Goal: Task Accomplishment & Management: Complete application form

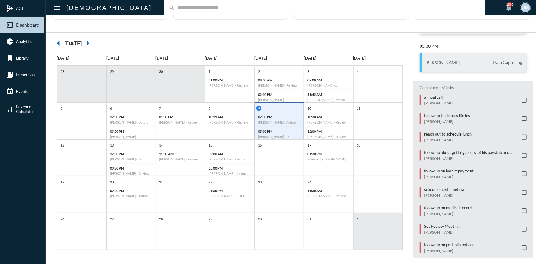
scroll to position [32, 0]
click at [453, 205] on p "follow up on medical records" at bounding box center [448, 207] width 49 height 5
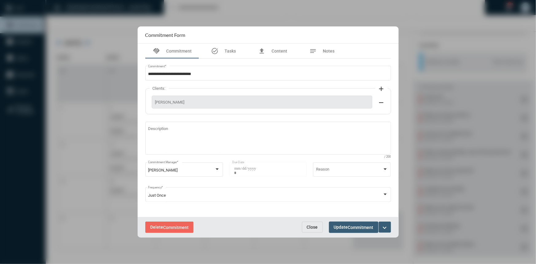
click at [384, 224] on mat-icon "expand_more" at bounding box center [384, 227] width 7 height 7
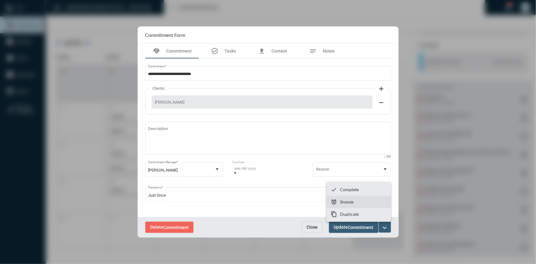
click at [346, 203] on p "Snooze" at bounding box center [347, 201] width 14 height 5
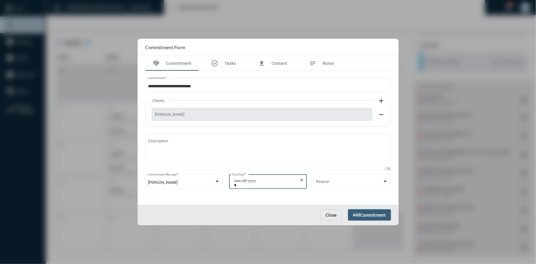
click at [300, 180] on input "**********" at bounding box center [269, 182] width 70 height 9
type input "**********"
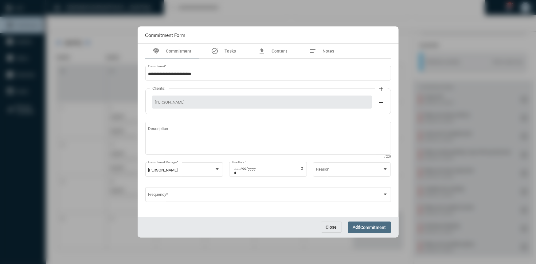
click at [365, 223] on button "Add Commitment" at bounding box center [369, 226] width 43 height 11
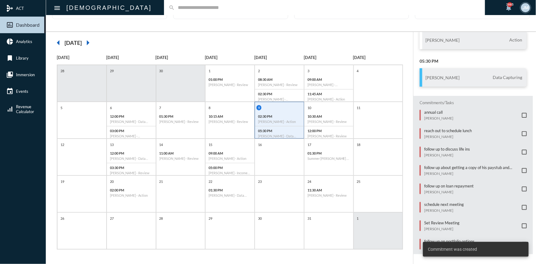
scroll to position [39, 0]
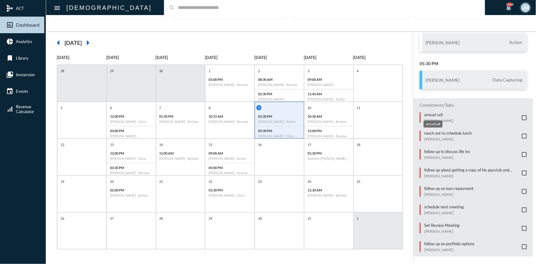
click at [431, 112] on p "annual call" at bounding box center [438, 114] width 29 height 5
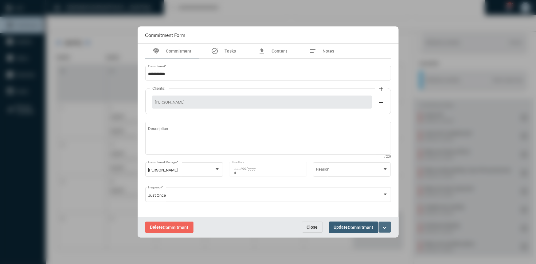
click at [381, 226] on mat-icon "expand_more" at bounding box center [384, 227] width 7 height 7
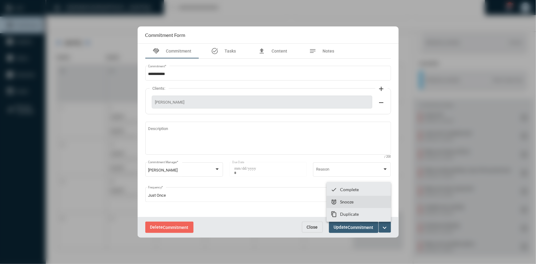
click at [345, 203] on p "Snooze" at bounding box center [347, 201] width 14 height 5
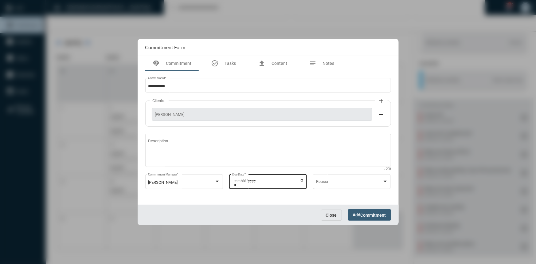
click at [302, 179] on input "**********" at bounding box center [269, 182] width 70 height 9
type input "**********"
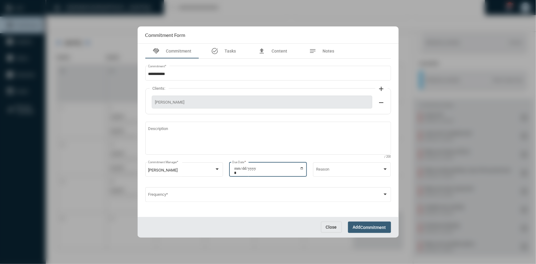
click at [363, 225] on span "Add Commitment" at bounding box center [369, 227] width 33 height 5
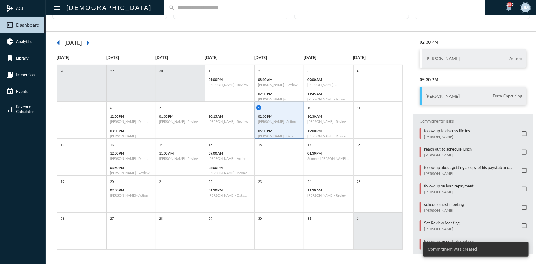
scroll to position [21, 0]
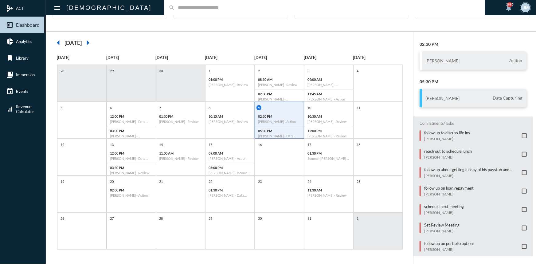
click at [522, 244] on span at bounding box center [524, 246] width 5 height 5
click at [175, 6] on input "text" at bounding box center [328, 7] width 306 height 5
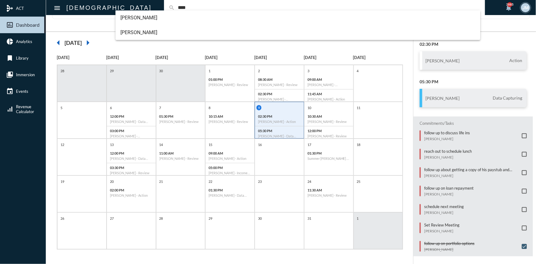
type input "****"
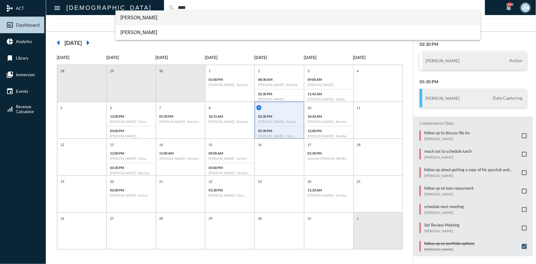
click at [137, 13] on span "Andrea Nale" at bounding box center [297, 17] width 355 height 15
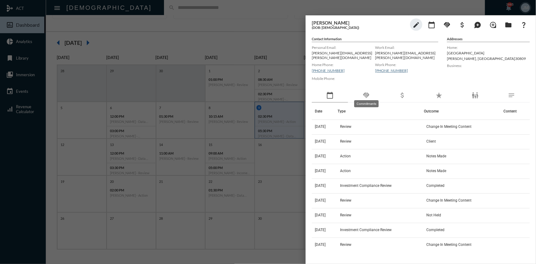
click at [365, 92] on mat-icon "handshake" at bounding box center [365, 95] width 7 height 7
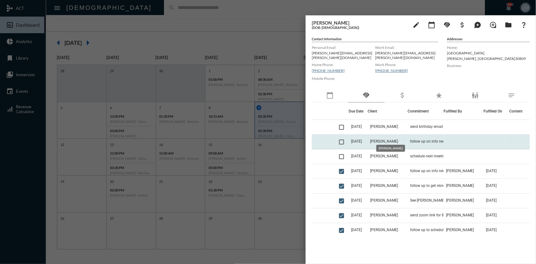
click at [395, 139] on span "Andrea Nale" at bounding box center [384, 141] width 28 height 4
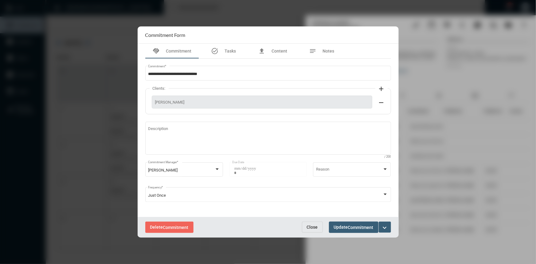
click at [311, 226] on span "Close" at bounding box center [312, 227] width 11 height 5
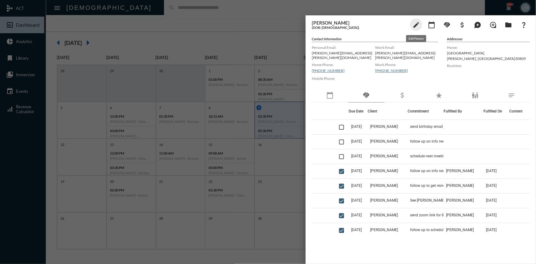
click at [418, 25] on mat-icon "edit" at bounding box center [415, 24] width 7 height 7
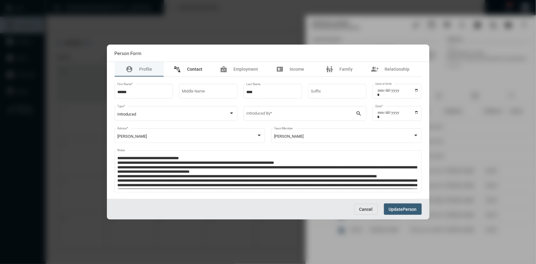
click at [200, 67] on span "Contact" at bounding box center [194, 69] width 15 height 5
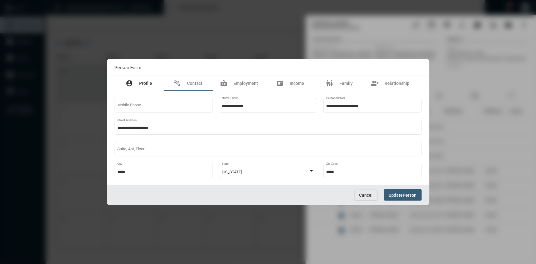
click at [143, 78] on div "account_circle Profile" at bounding box center [139, 83] width 49 height 15
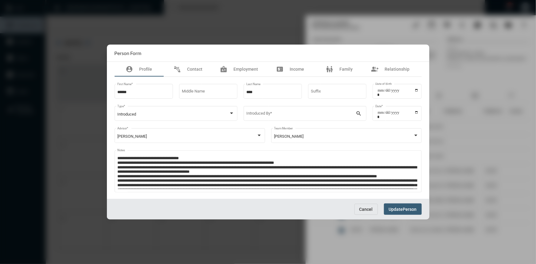
click at [150, 42] on div at bounding box center [268, 132] width 536 height 264
click at [142, 16] on div at bounding box center [268, 132] width 536 height 264
click at [358, 219] on div "Cancel Update Person" at bounding box center [268, 209] width 322 height 21
click at [355, 209] on button "Cancel" at bounding box center [365, 209] width 23 height 11
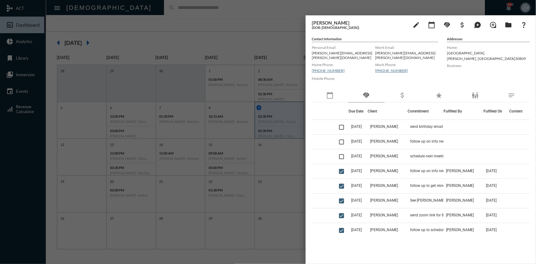
click at [136, 16] on div at bounding box center [268, 132] width 536 height 264
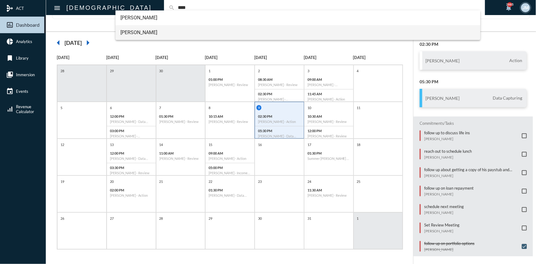
type input "****"
click at [136, 28] on span "Nathan Nale" at bounding box center [297, 32] width 355 height 15
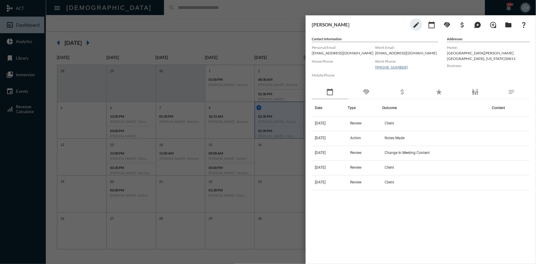
click at [237, 23] on div at bounding box center [268, 132] width 536 height 264
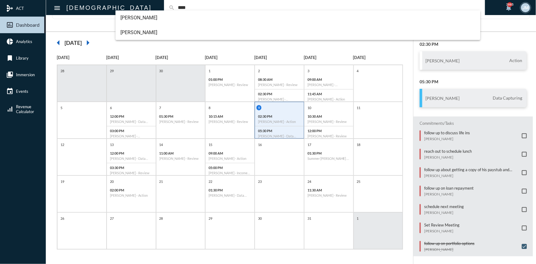
type input "****"
drag, startPoint x: 130, startPoint y: 41, endPoint x: 132, endPoint y: 35, distance: 6.4
click at [130, 41] on div "arrow_left October 2025 arrow_right" at bounding box center [229, 43] width 355 height 12
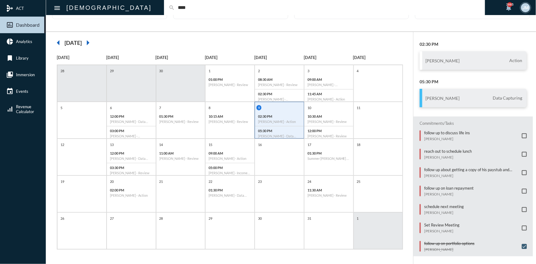
click at [132, 34] on div "arrow_left October 2025 arrow_right Sunday Monday Tuesday Wednesday Thursday Fr…" at bounding box center [229, 148] width 367 height 233
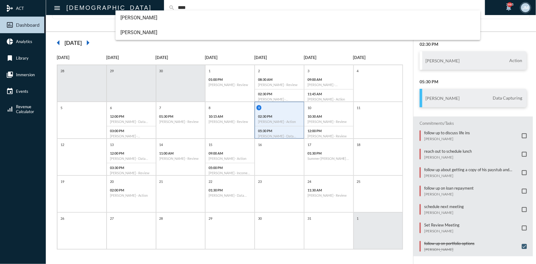
click at [175, 8] on input "****" at bounding box center [328, 7] width 306 height 5
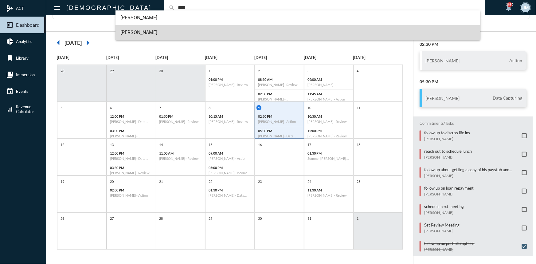
click at [129, 30] on span "Nathan Nale" at bounding box center [297, 32] width 355 height 15
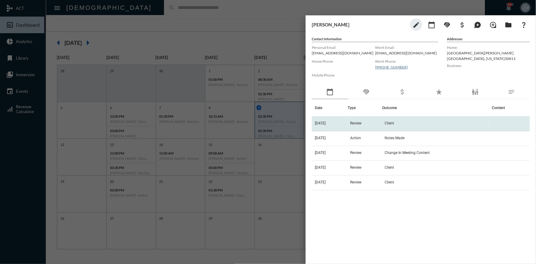
click at [324, 123] on span "7/9/24" at bounding box center [320, 123] width 11 height 4
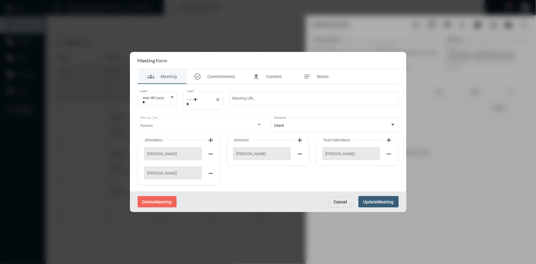
click at [261, 15] on div at bounding box center [268, 132] width 536 height 264
click at [288, 30] on div at bounding box center [268, 132] width 536 height 264
click at [344, 204] on span "Cancel" at bounding box center [341, 201] width 14 height 5
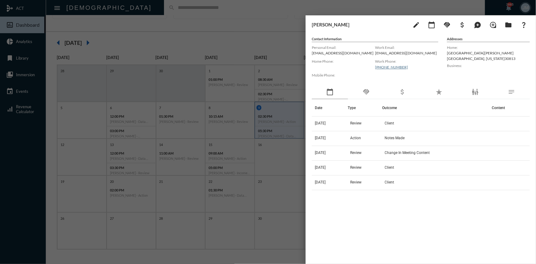
click at [228, 31] on div at bounding box center [268, 132] width 536 height 264
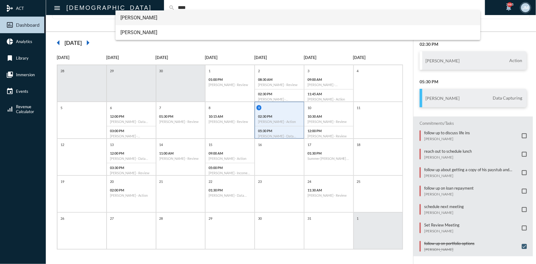
type input "****"
click at [135, 18] on span "Andrea Nale" at bounding box center [297, 17] width 355 height 15
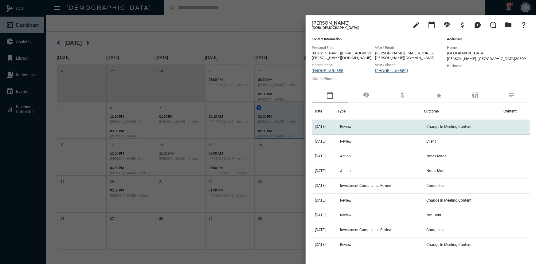
click at [351, 124] on span "Review" at bounding box center [345, 126] width 11 height 4
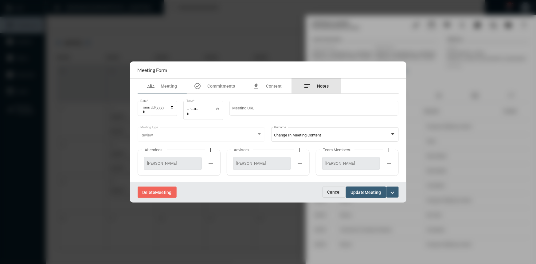
click at [322, 85] on span "Notes" at bounding box center [323, 86] width 12 height 5
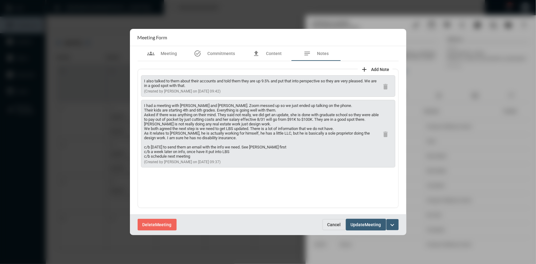
click at [329, 224] on span "Cancel" at bounding box center [334, 224] width 14 height 5
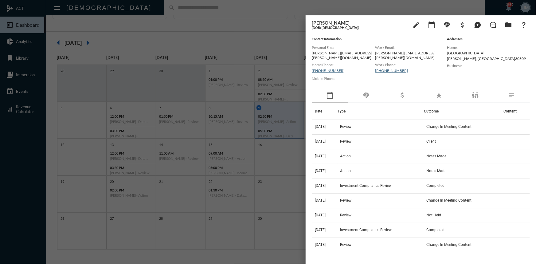
click at [290, 88] on div at bounding box center [268, 132] width 536 height 264
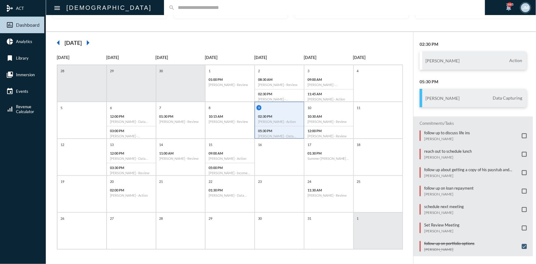
click at [522, 207] on span at bounding box center [524, 209] width 5 height 5
